Goal: Information Seeking & Learning: Learn about a topic

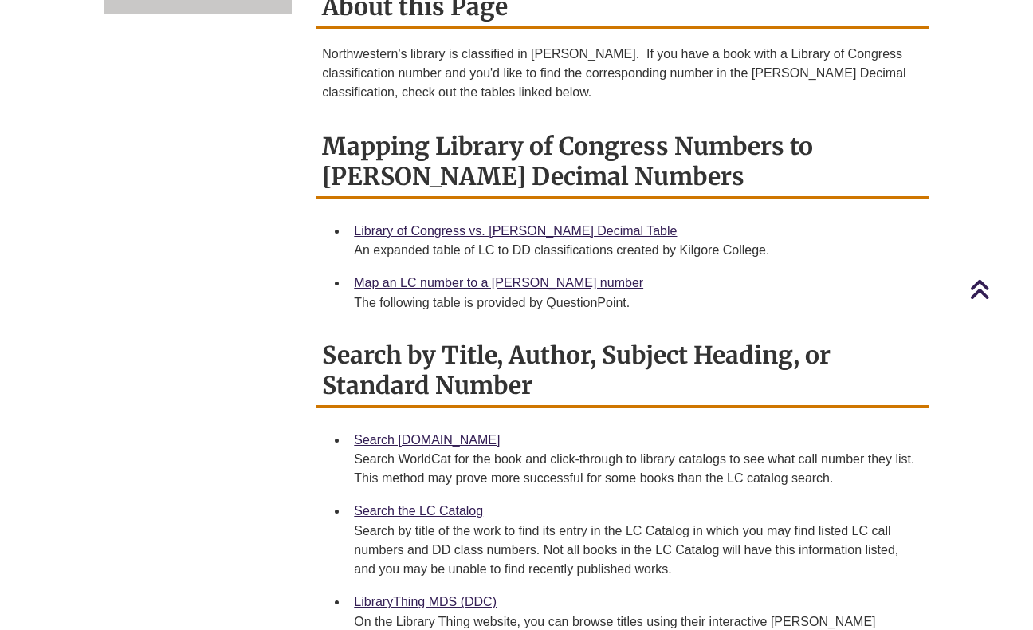
scroll to position [664, 0]
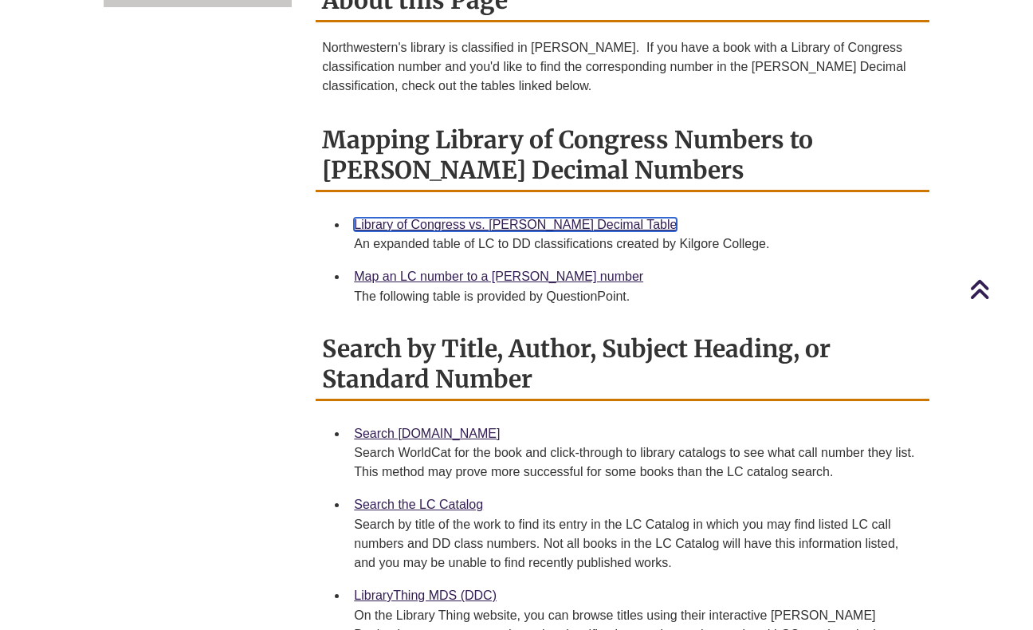
click at [483, 218] on link "Library of Congress vs. Dewey Decimal Table" at bounding box center [515, 225] width 323 height 14
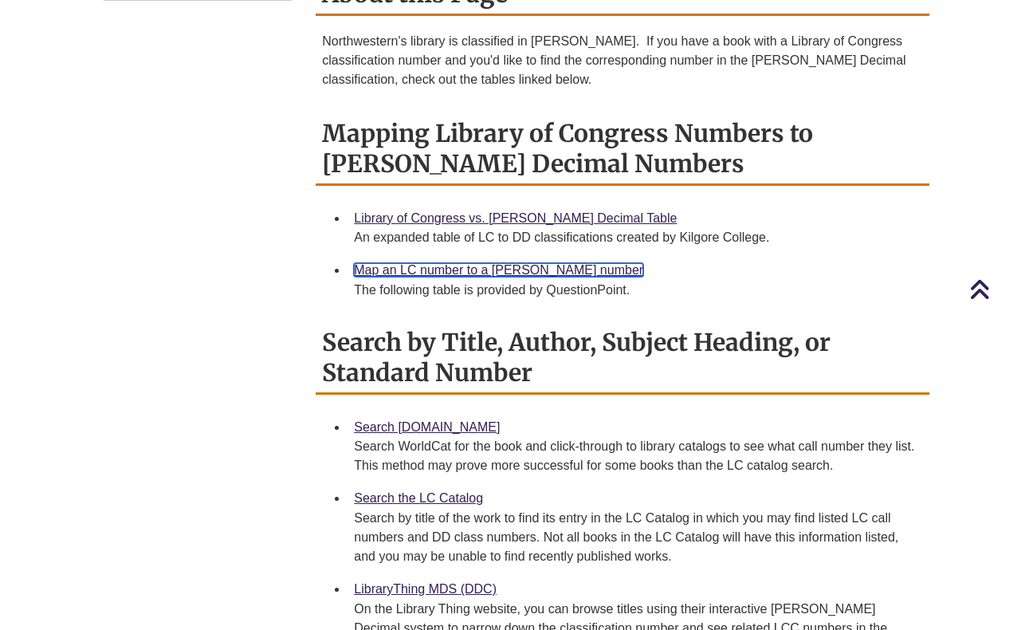
click at [512, 263] on link "Map an LC number to a [PERSON_NAME] number" at bounding box center [498, 270] width 289 height 14
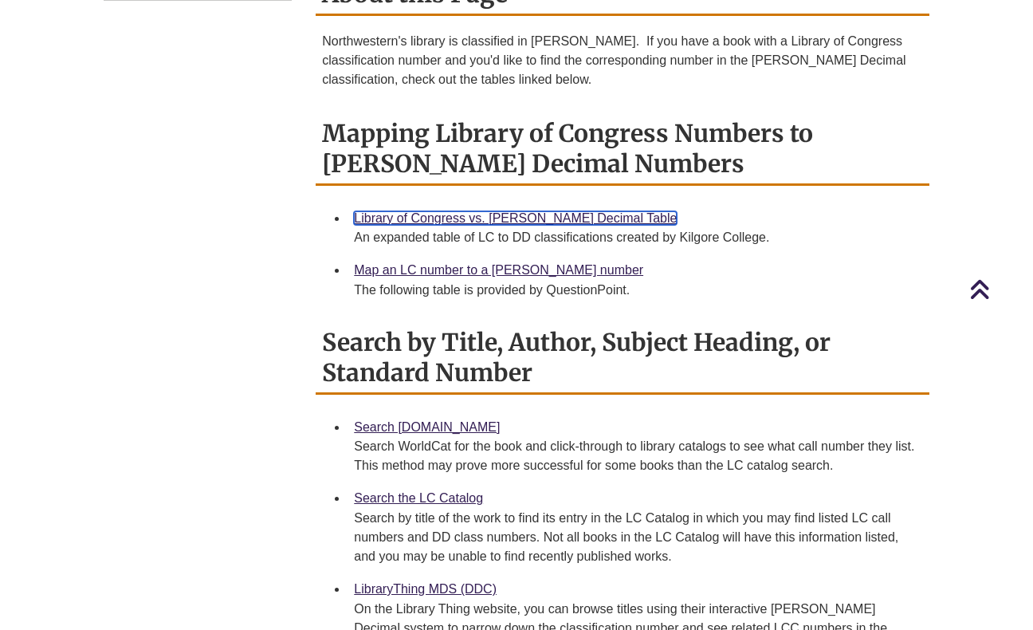
click at [382, 211] on link "Library of Congress vs. [PERSON_NAME] Decimal Table" at bounding box center [515, 218] width 323 height 14
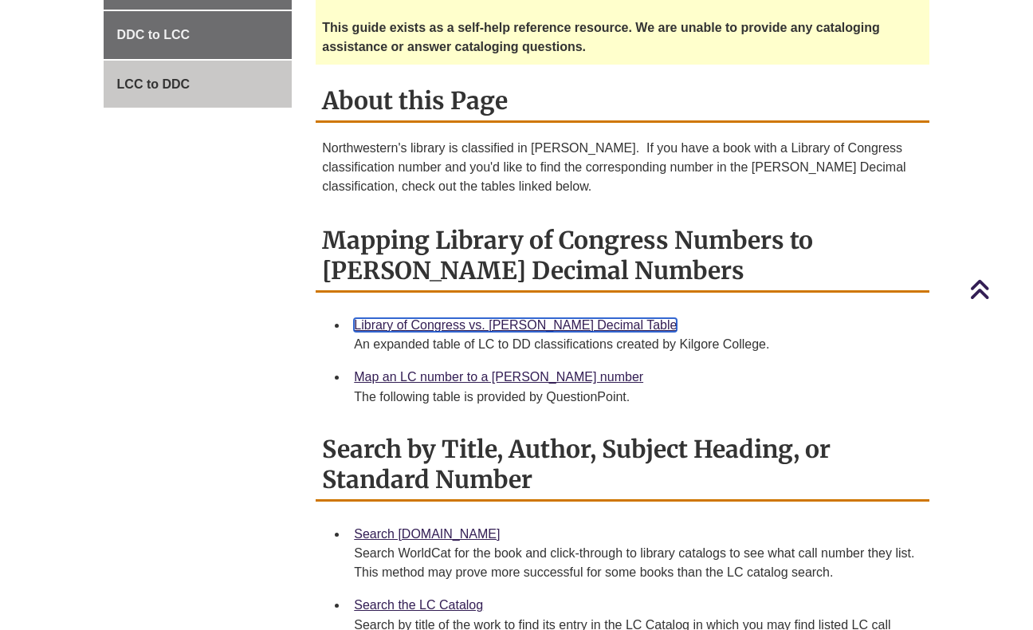
scroll to position [559, 0]
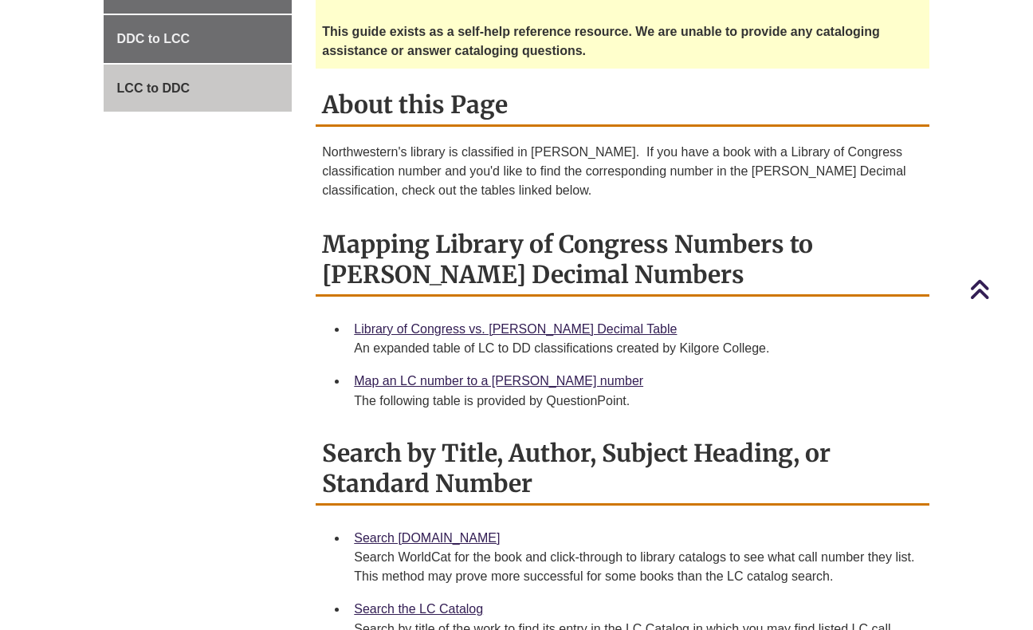
drag, startPoint x: 546, startPoint y: 380, endPoint x: 634, endPoint y: 381, distance: 87.7
click at [634, 391] on div "The following table is provided by QuestionPoint." at bounding box center [635, 400] width 563 height 19
click at [209, 89] on link "LCC to DDC" at bounding box center [198, 89] width 189 height 48
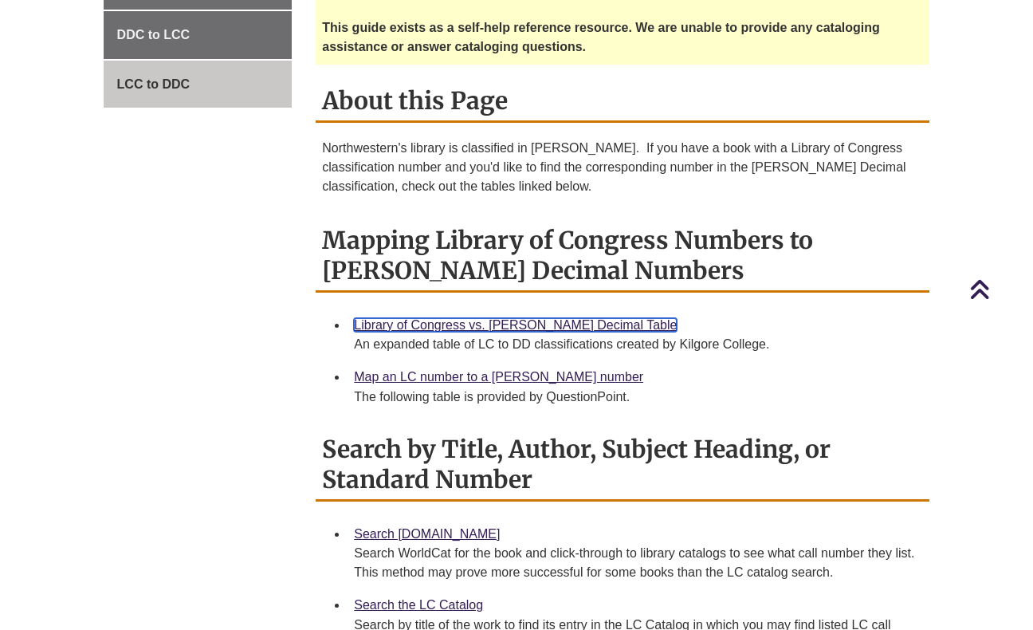
click at [396, 318] on link "Library of Congress vs. Dewey Decimal Table" at bounding box center [515, 325] width 323 height 14
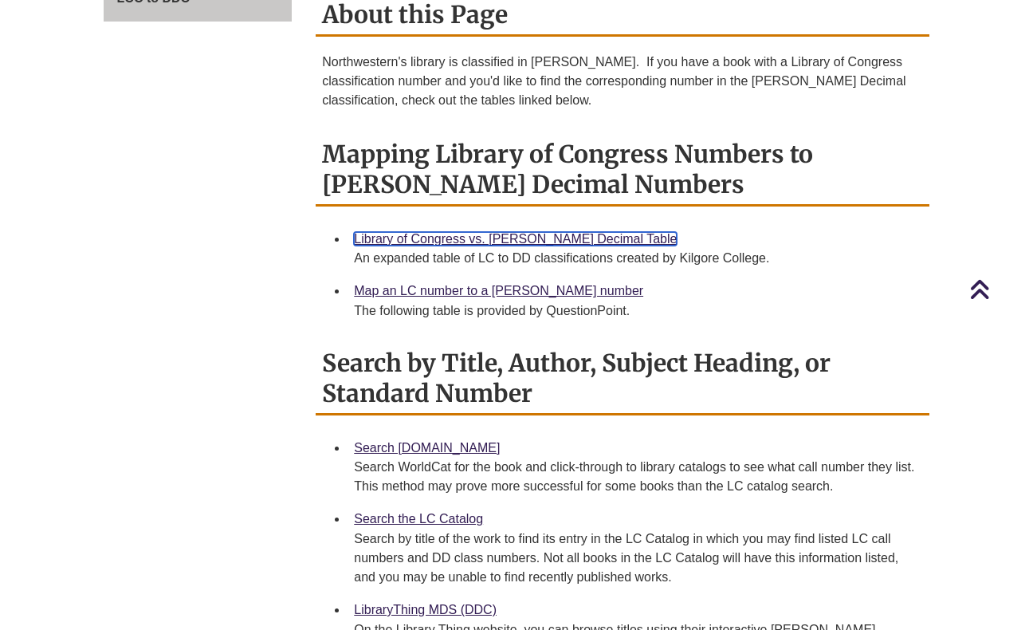
scroll to position [653, 0]
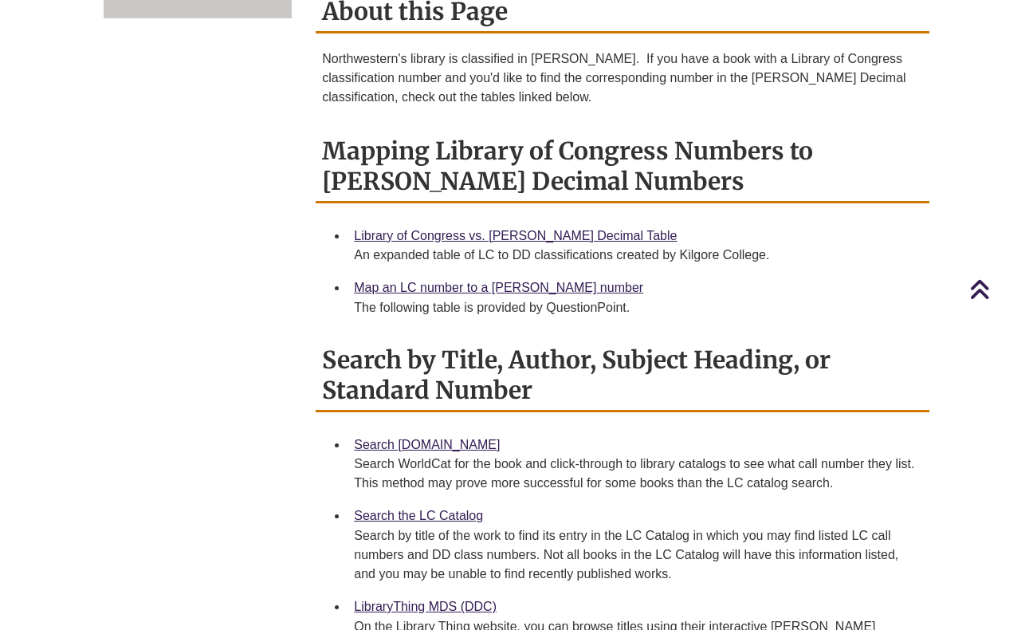
click at [434, 277] on div "Map an LC number to a Dewey number The following table is provided by QuestionP…" at bounding box center [635, 297] width 563 height 40
click at [430, 281] on link "Map an LC number to a [PERSON_NAME] number" at bounding box center [498, 288] width 289 height 14
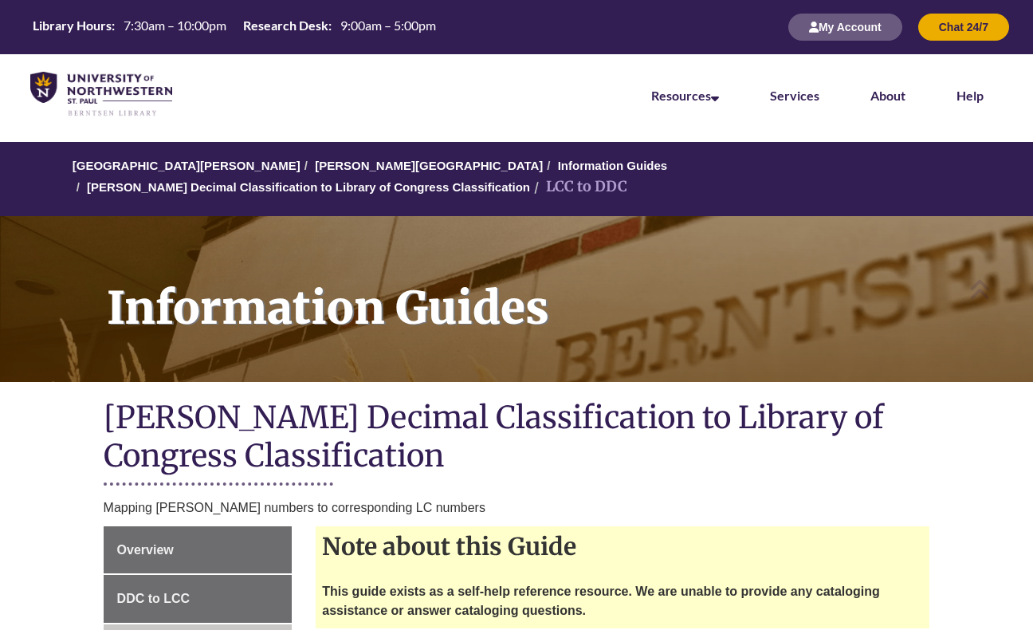
scroll to position [559, 0]
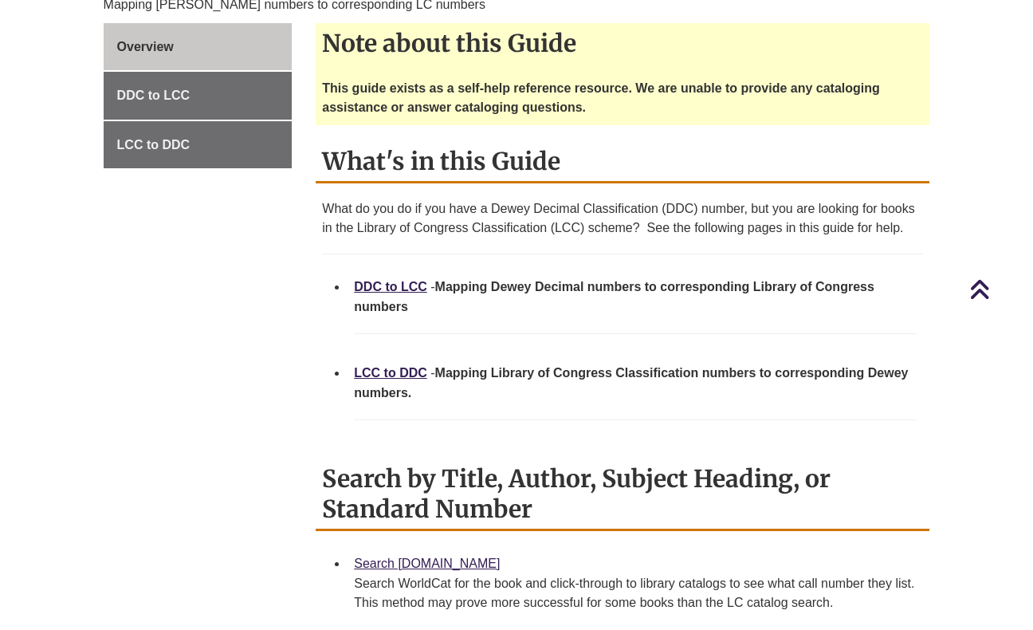
scroll to position [512, 0]
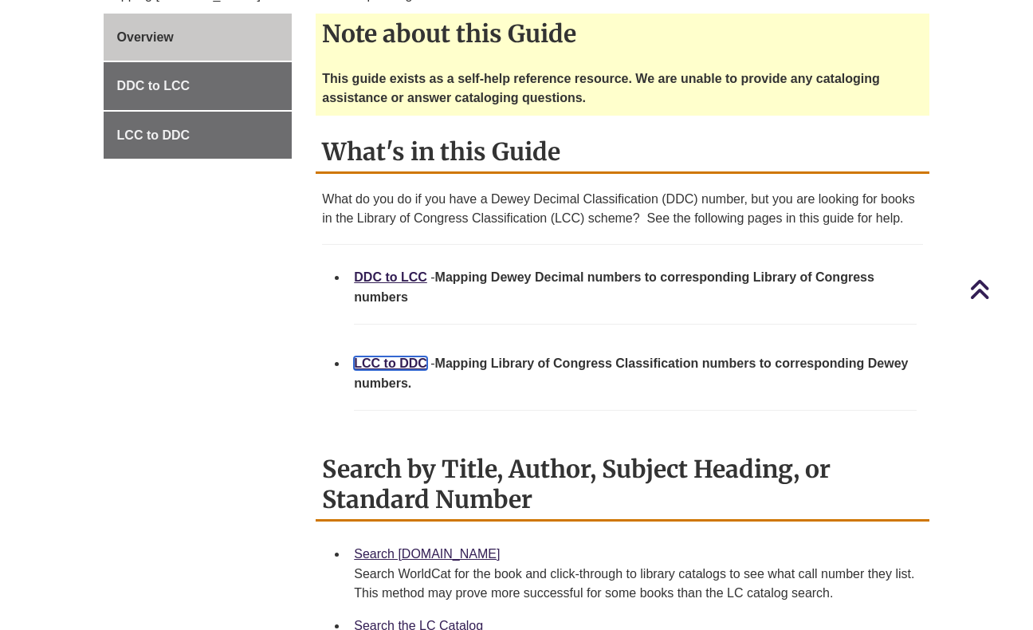
click at [396, 356] on link "LCC to DDC" at bounding box center [390, 363] width 73 height 14
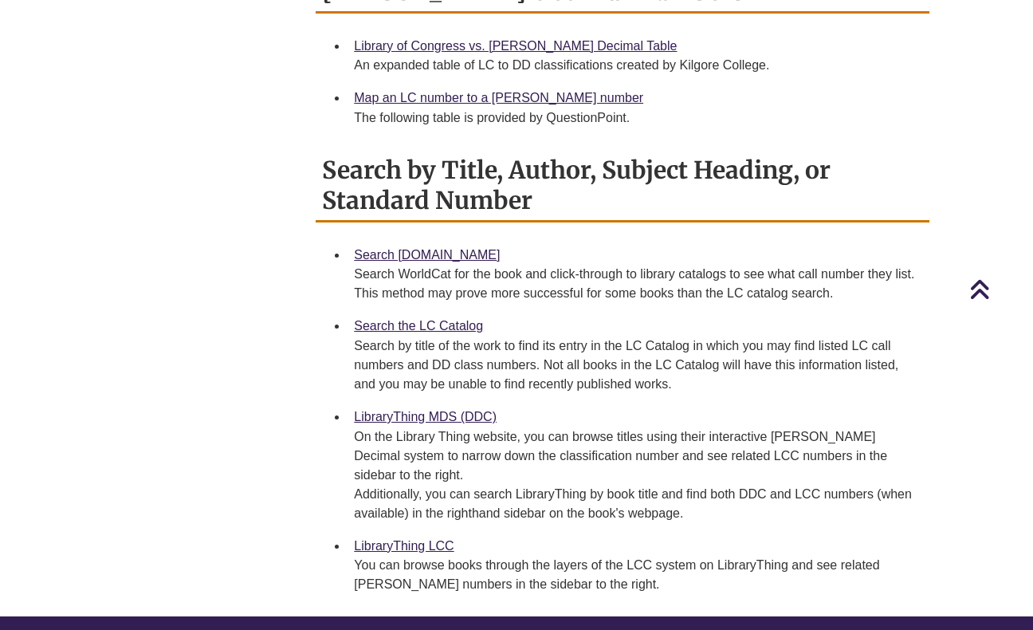
scroll to position [847, 0]
